Goal: Download file/media

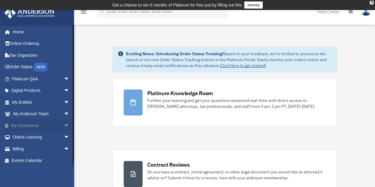
click at [56, 126] on link "My Documents arrow_drop_down" at bounding box center [41, 126] width 74 height 12
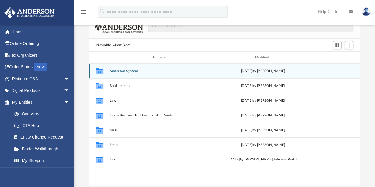
scroll to position [59, 0]
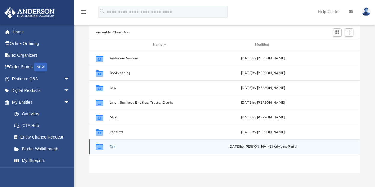
click at [115, 147] on button "Tax" at bounding box center [159, 147] width 100 height 4
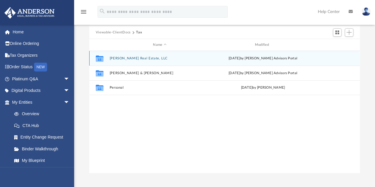
click at [135, 59] on button "Ebner Real Estate, LLC" at bounding box center [159, 59] width 100 height 4
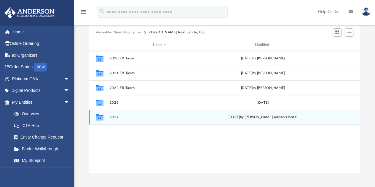
click at [147, 114] on div "Collaborated Folder 2024 Mon Jun 30 2025 by Anderson Advisors Portal" at bounding box center [224, 117] width 270 height 15
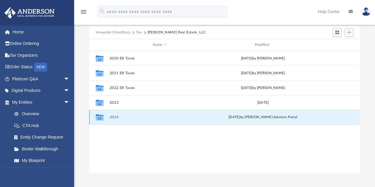
click at [119, 118] on button "2024" at bounding box center [159, 118] width 100 height 4
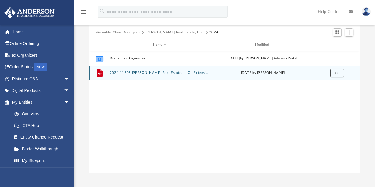
click at [338, 73] on span "More options" at bounding box center [336, 72] width 5 height 3
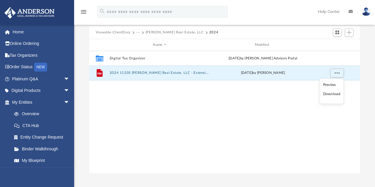
click at [329, 96] on li "Download" at bounding box center [330, 95] width 17 height 6
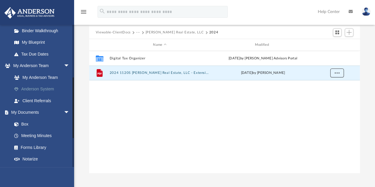
scroll to position [148, 0]
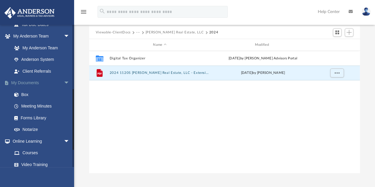
click at [39, 84] on link "My Documents arrow_drop_down" at bounding box center [41, 83] width 74 height 12
click at [124, 31] on button "Viewable-ClientDocs" at bounding box center [113, 32] width 35 height 5
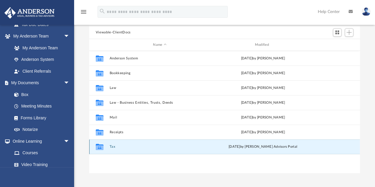
click at [115, 147] on button "Tax" at bounding box center [159, 147] width 100 height 4
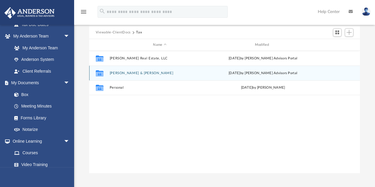
click at [134, 74] on button "Ebner, David & Jesse" at bounding box center [159, 73] width 100 height 4
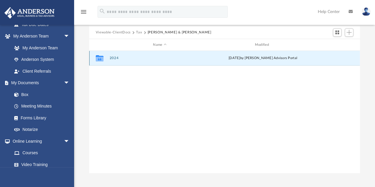
click at [113, 58] on button "2024" at bounding box center [159, 59] width 100 height 4
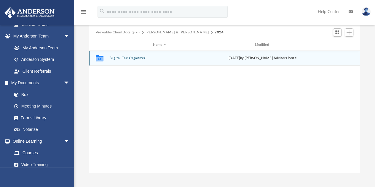
click at [113, 58] on button "Digital Tax Organizer" at bounding box center [159, 59] width 100 height 4
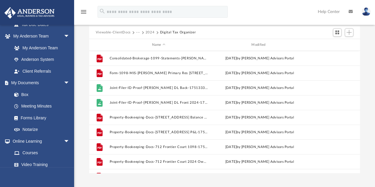
click at [122, 31] on button "Viewable-ClientDocs" at bounding box center [113, 32] width 35 height 5
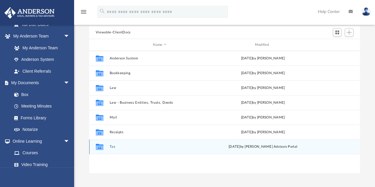
click at [130, 147] on button "Tax" at bounding box center [159, 147] width 100 height 4
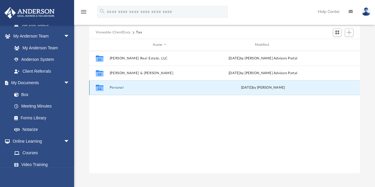
click at [121, 88] on button "Personal" at bounding box center [159, 88] width 100 height 4
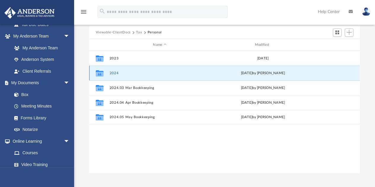
click at [120, 75] on button "2024" at bounding box center [159, 73] width 100 height 4
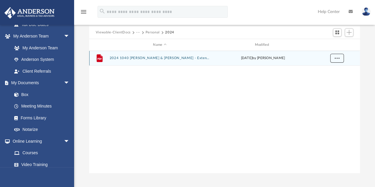
click at [336, 60] on span "More options" at bounding box center [336, 58] width 5 height 3
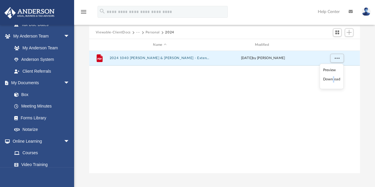
click at [333, 81] on li "Download" at bounding box center [330, 80] width 17 height 6
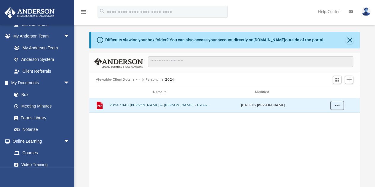
scroll to position [0, 0]
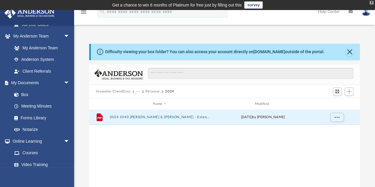
click at [372, 3] on div "X" at bounding box center [371, 3] width 4 height 4
